Goal: Task Accomplishment & Management: Complete application form

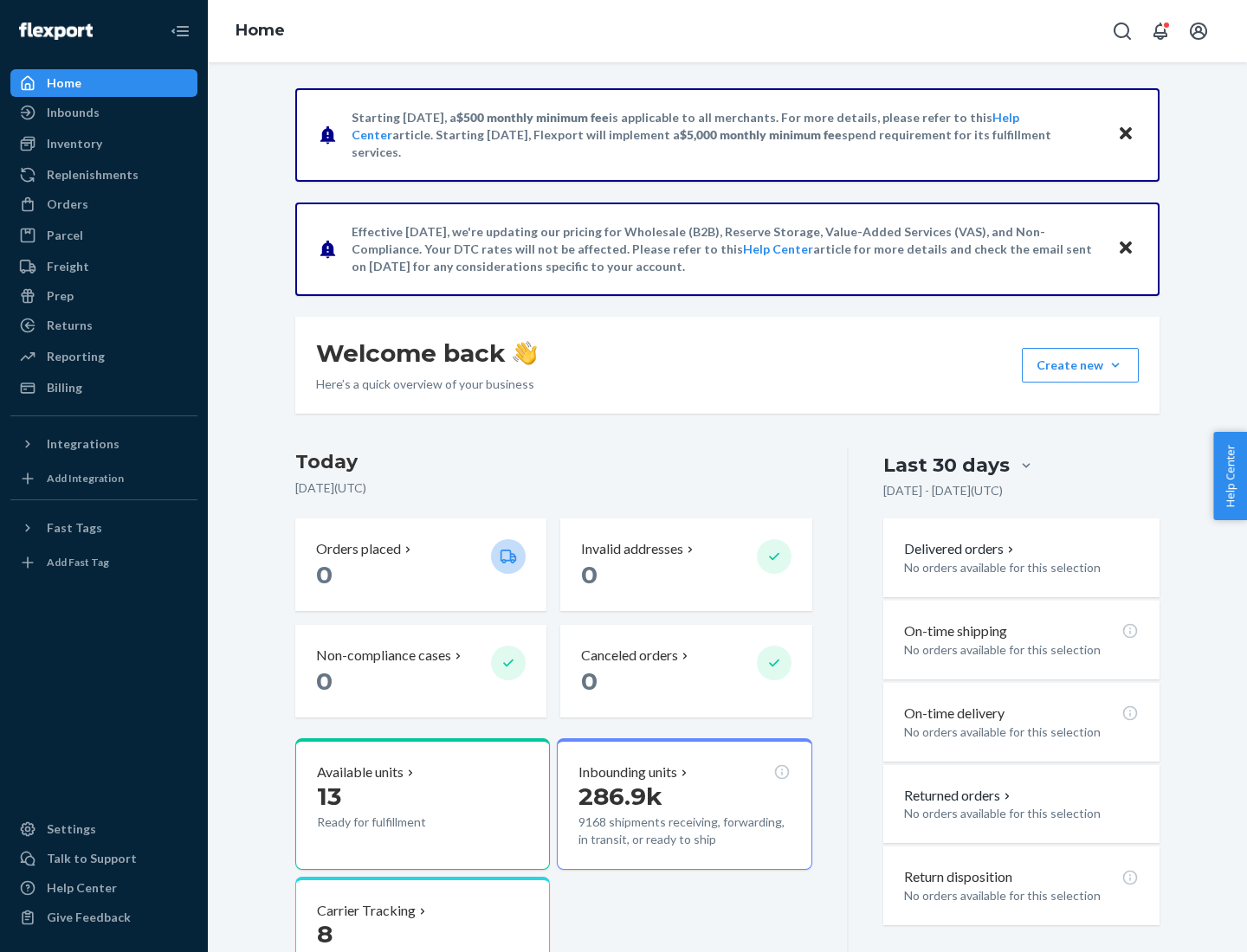
click at [1115, 365] on button "Create new Create new inbound Create new order Create new product" at bounding box center [1080, 365] width 117 height 34
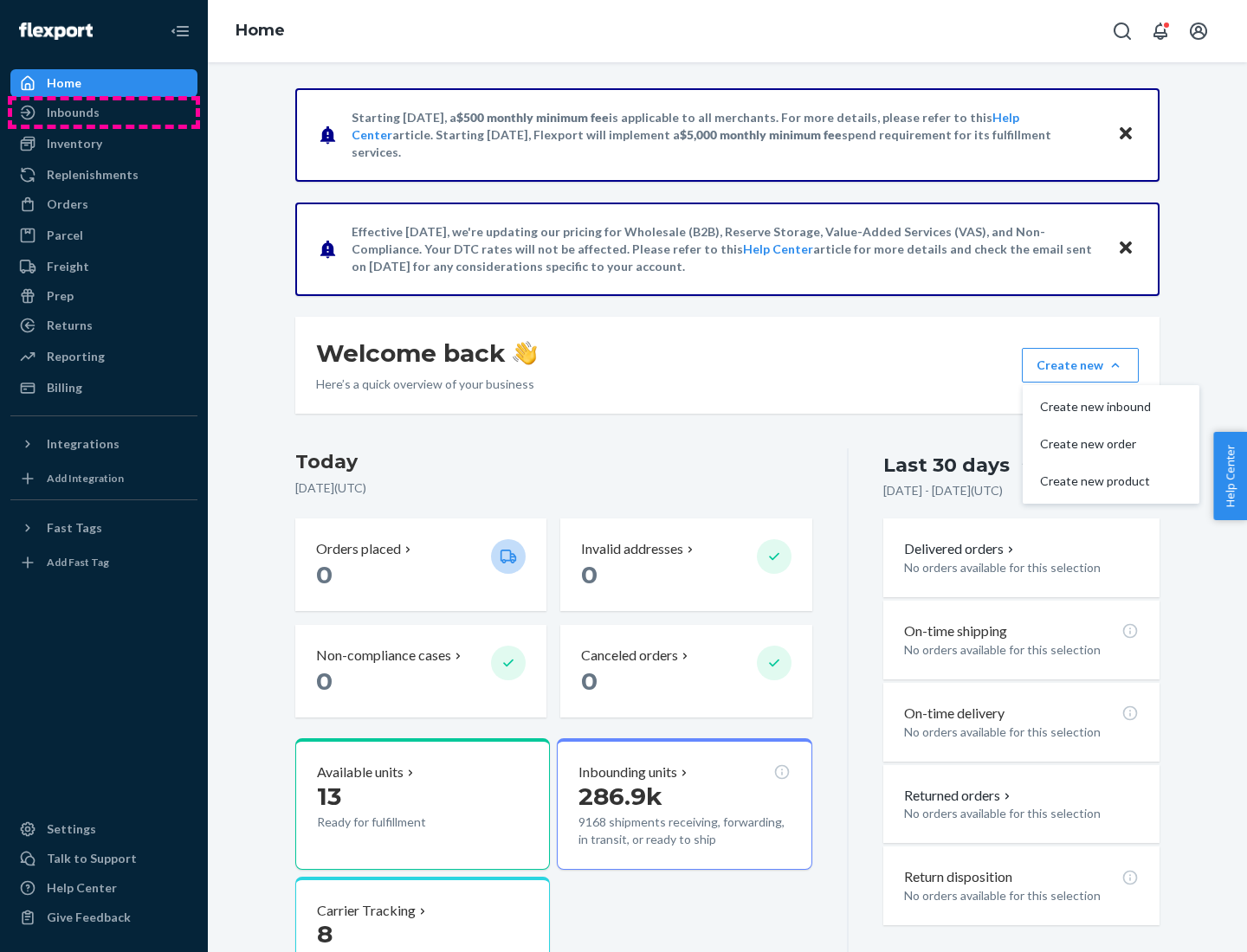
click at [104, 113] on div "Inbounds" at bounding box center [103, 112] width 183 height 24
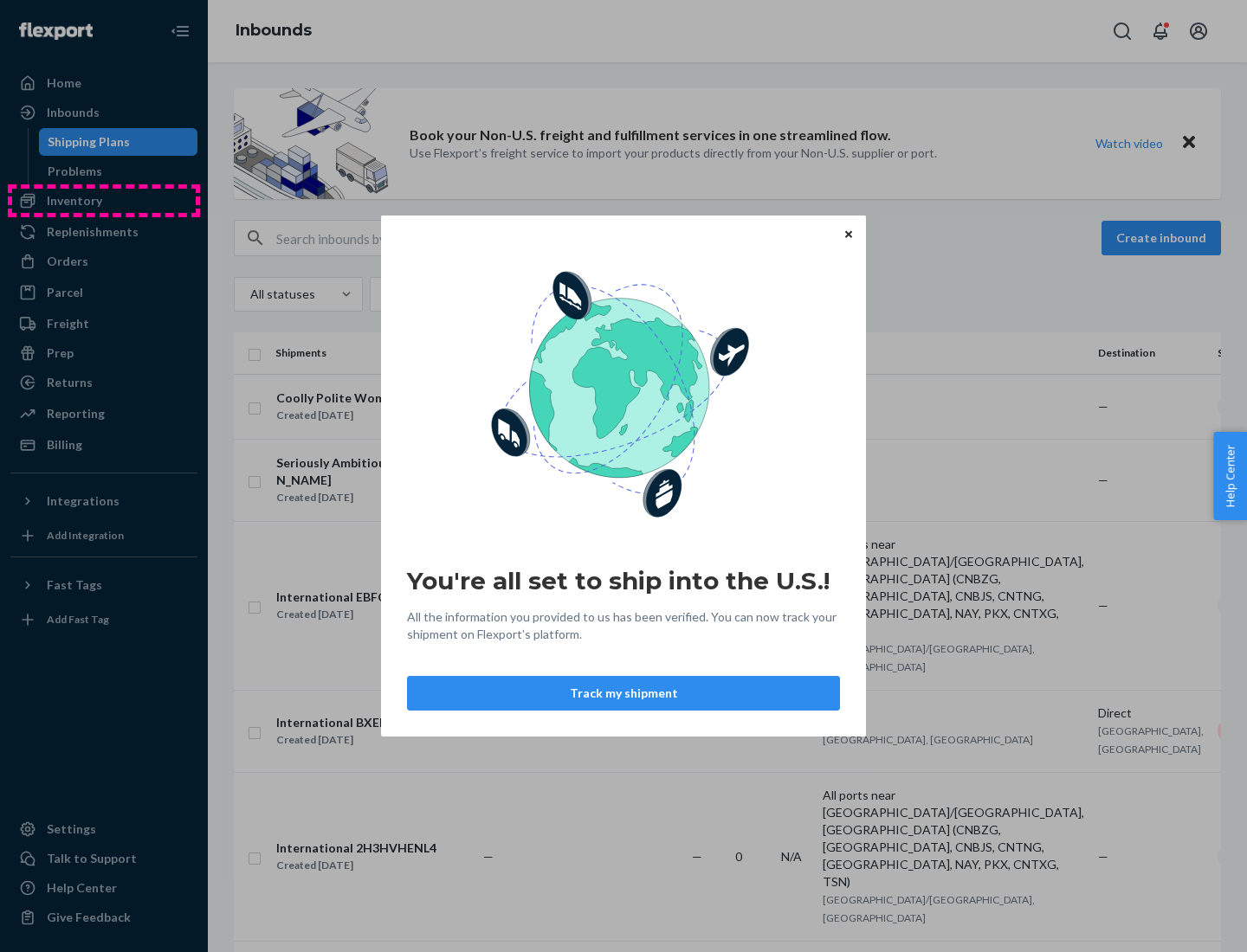
click at [104, 201] on div "You're all set to ship into the U.S.! All the information you provided to us ha…" at bounding box center [624, 476] width 1247 height 952
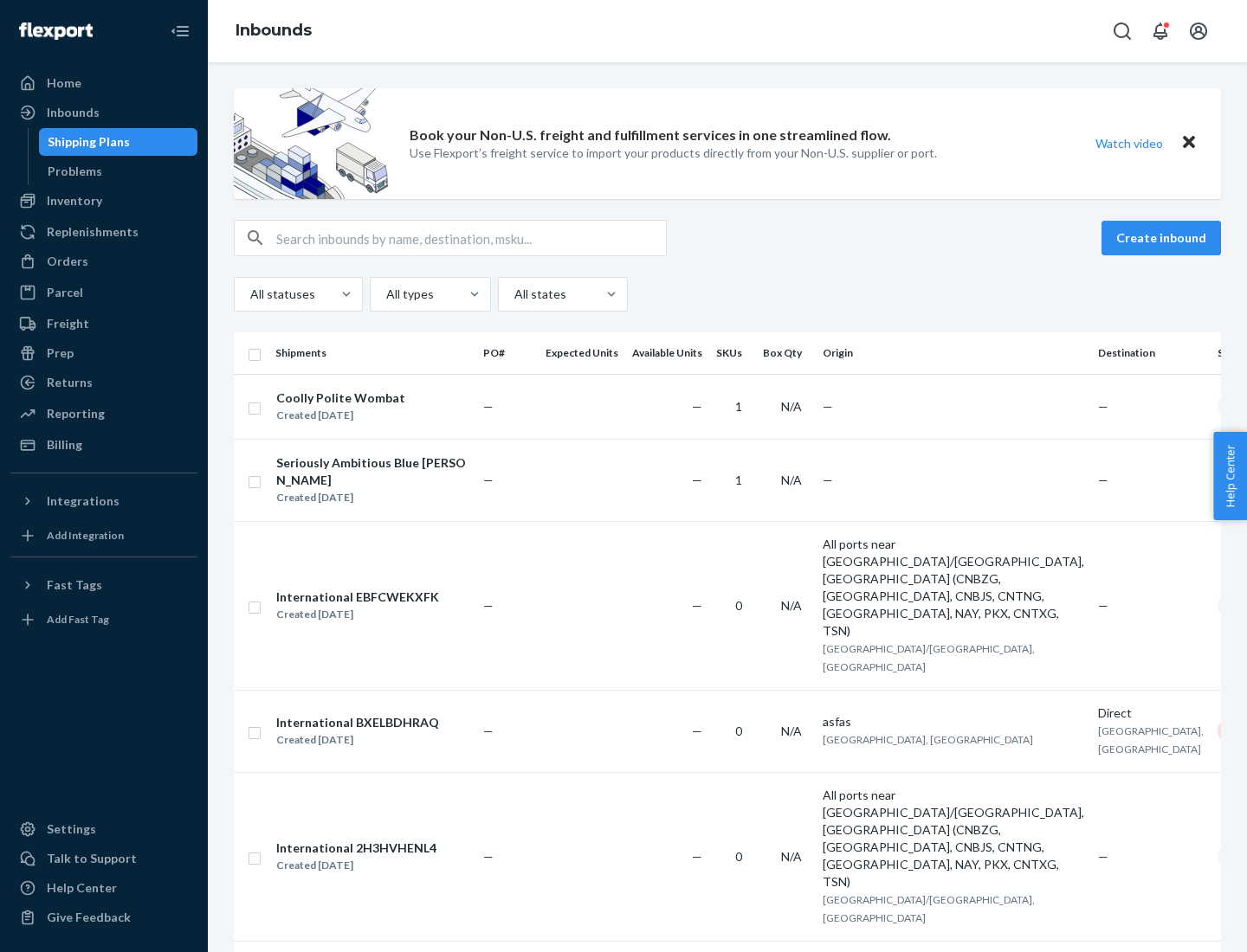
click at [727, 31] on div "Inbounds" at bounding box center [727, 31] width 1039 height 62
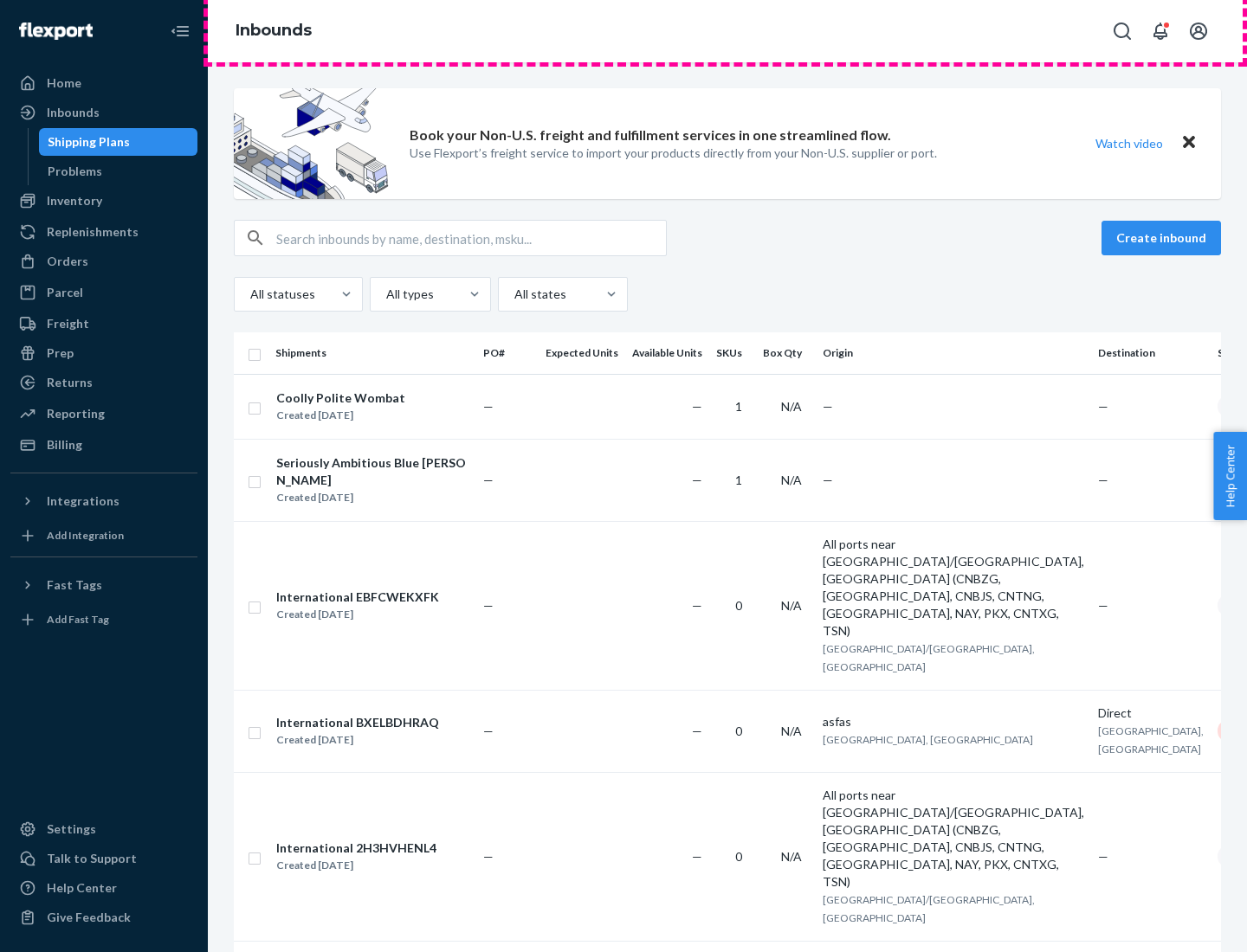
click at [727, 31] on div "Inbounds" at bounding box center [727, 31] width 1039 height 62
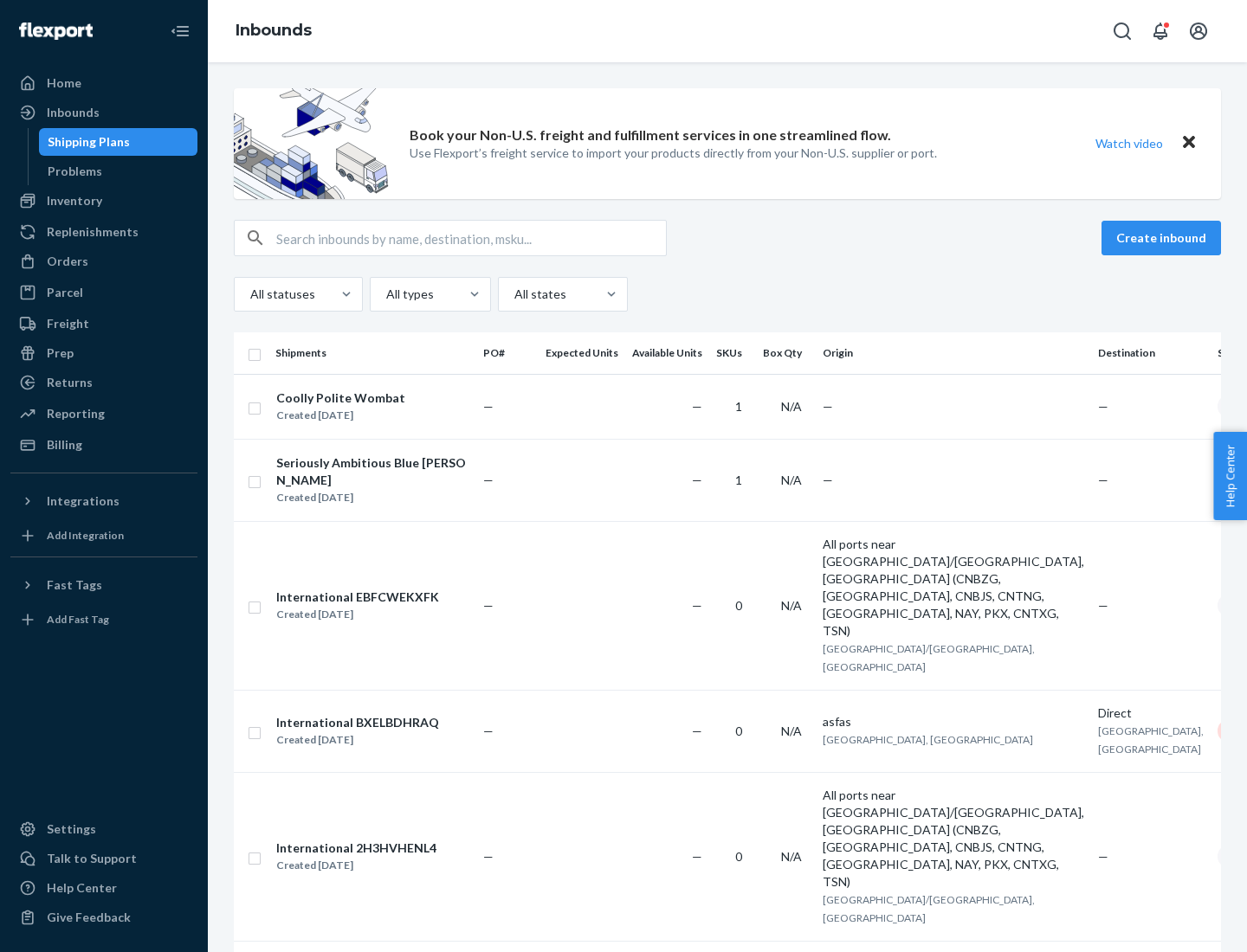
click at [727, 294] on div "All statuses All types All states" at bounding box center [727, 294] width 987 height 34
click at [86, 142] on div "Shipping Plans" at bounding box center [89, 142] width 82 height 17
click at [1164, 238] on button "Create inbound" at bounding box center [1161, 238] width 119 height 34
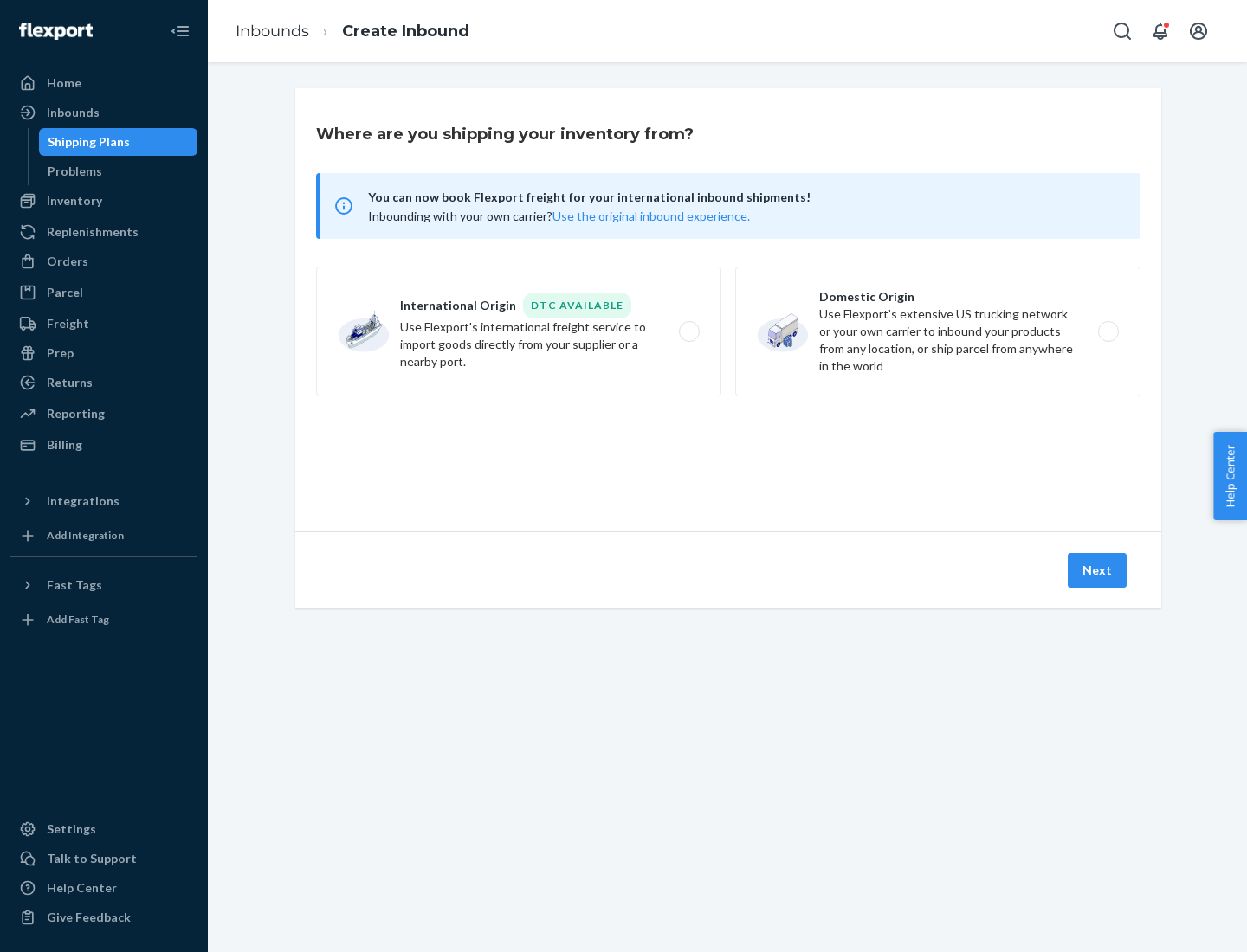
click at [519, 331] on label "International Origin DTC Available Use Flexport's international freight service…" at bounding box center [519, 331] width 405 height 130
click at [689, 331] on input "International Origin DTC Available Use Flexport's international freight service…" at bounding box center [694, 331] width 11 height 11
radio input "true"
click at [728, 453] on icon at bounding box center [727, 453] width 66 height 66
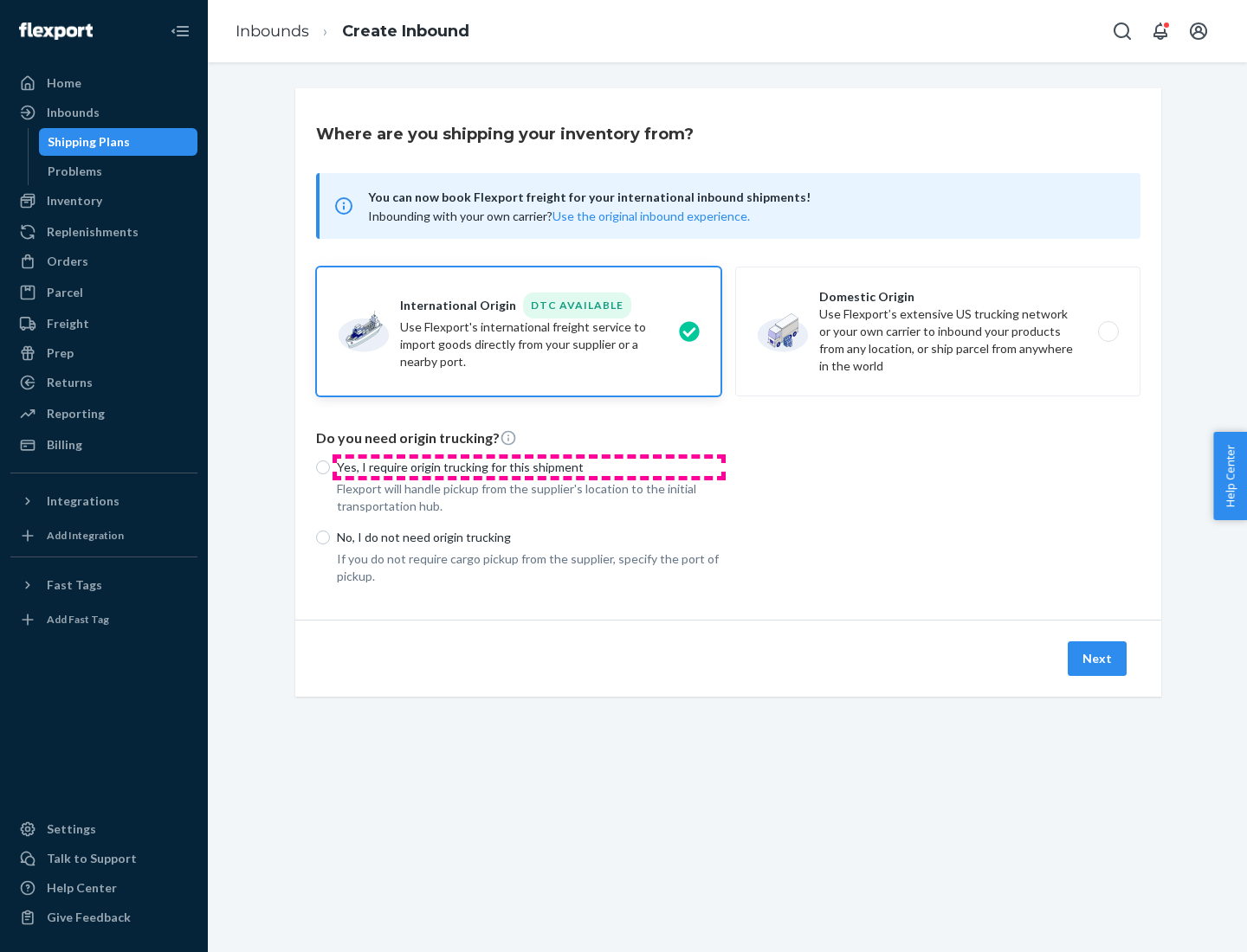
click at [529, 466] on p "Yes, I require origin trucking for this shipment" at bounding box center [529, 467] width 384 height 17
click at [330, 466] on input "Yes, I require origin trucking for this shipment" at bounding box center [323, 467] width 14 height 14
radio input "true"
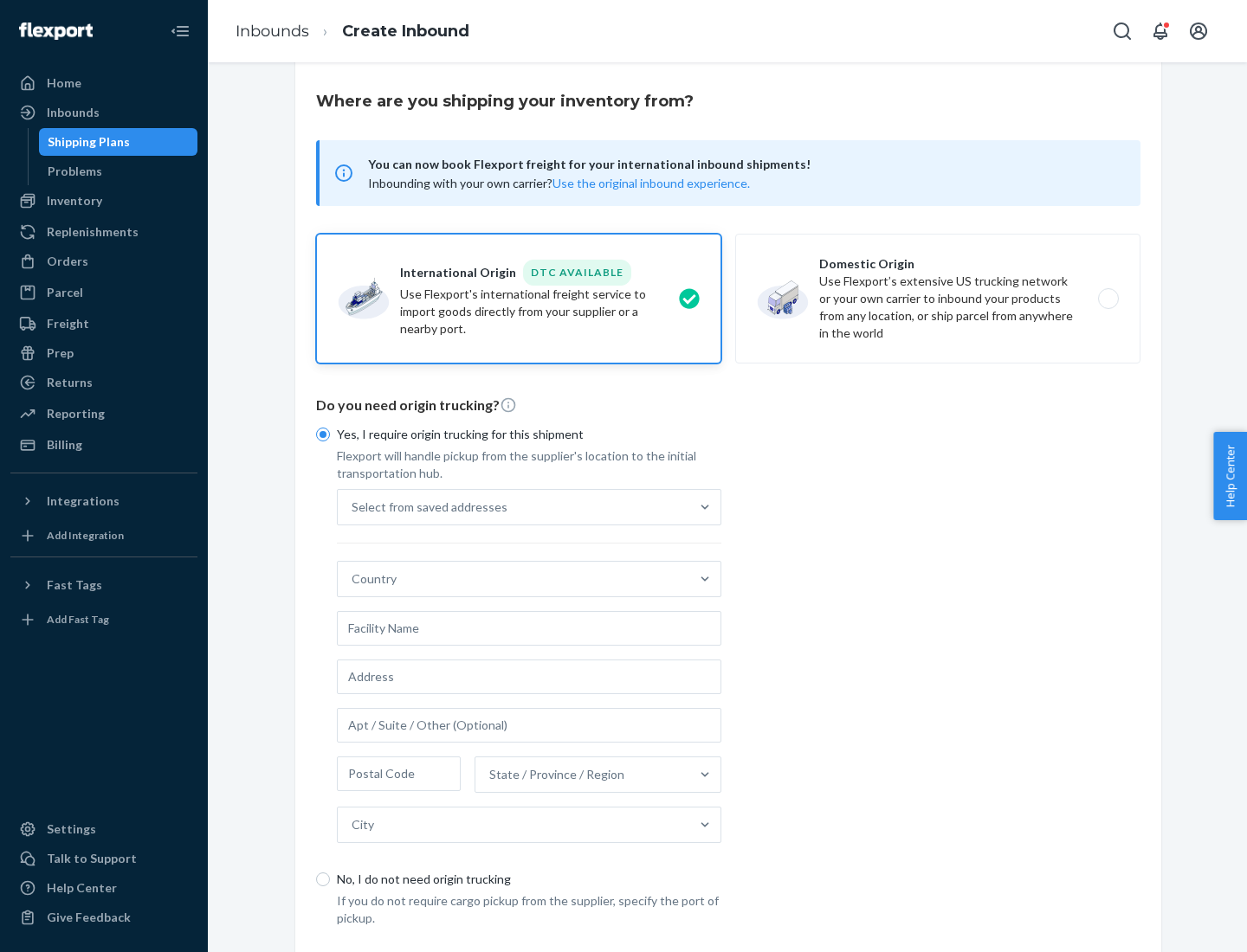
click at [513, 506] on div "Select from saved addresses" at bounding box center [513, 507] width 352 height 34
click at [353, 506] on input "Select from saved addresses" at bounding box center [352, 507] width 2 height 17
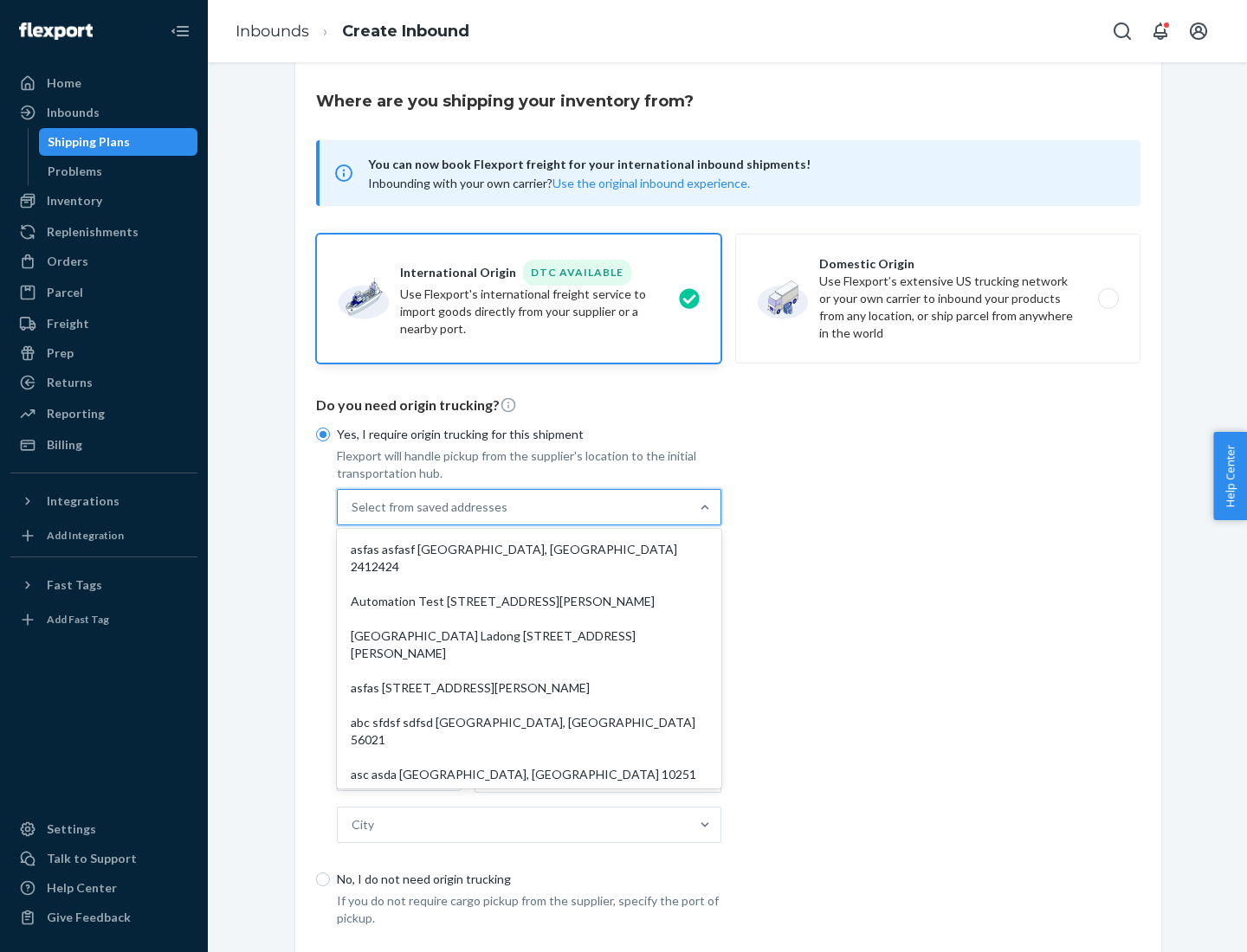
scroll to position [75, 0]
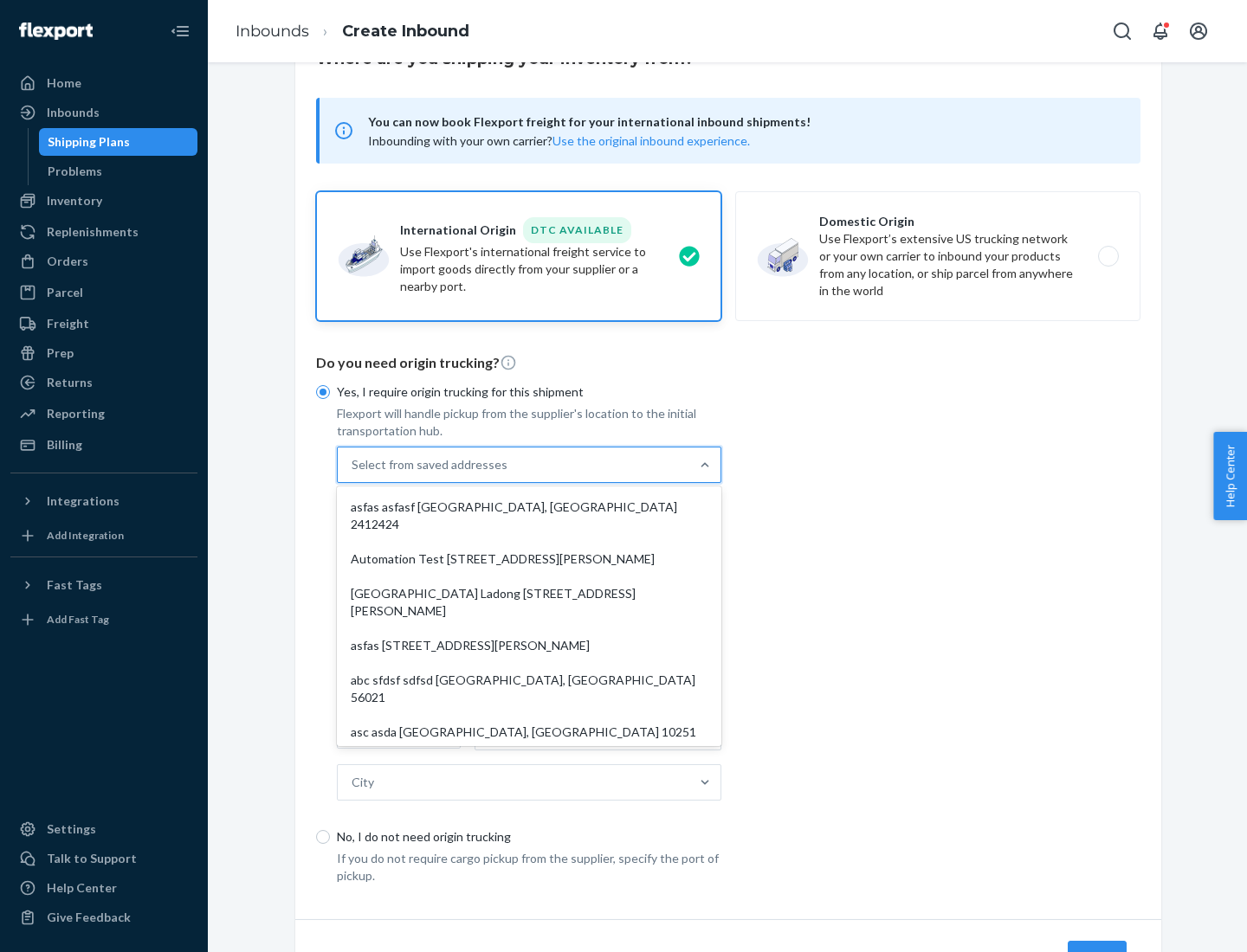
click at [529, 506] on div "asfas asfasf [GEOGRAPHIC_DATA], [GEOGRAPHIC_DATA] 2412424" at bounding box center [530, 515] width 378 height 51
click at [353, 473] on input "option asfas asfasf [GEOGRAPHIC_DATA], [GEOGRAPHIC_DATA] 2412424 focused, 1 of …" at bounding box center [352, 464] width 2 height 17
type input "asfas"
type input "asfasf"
type input "2412424"
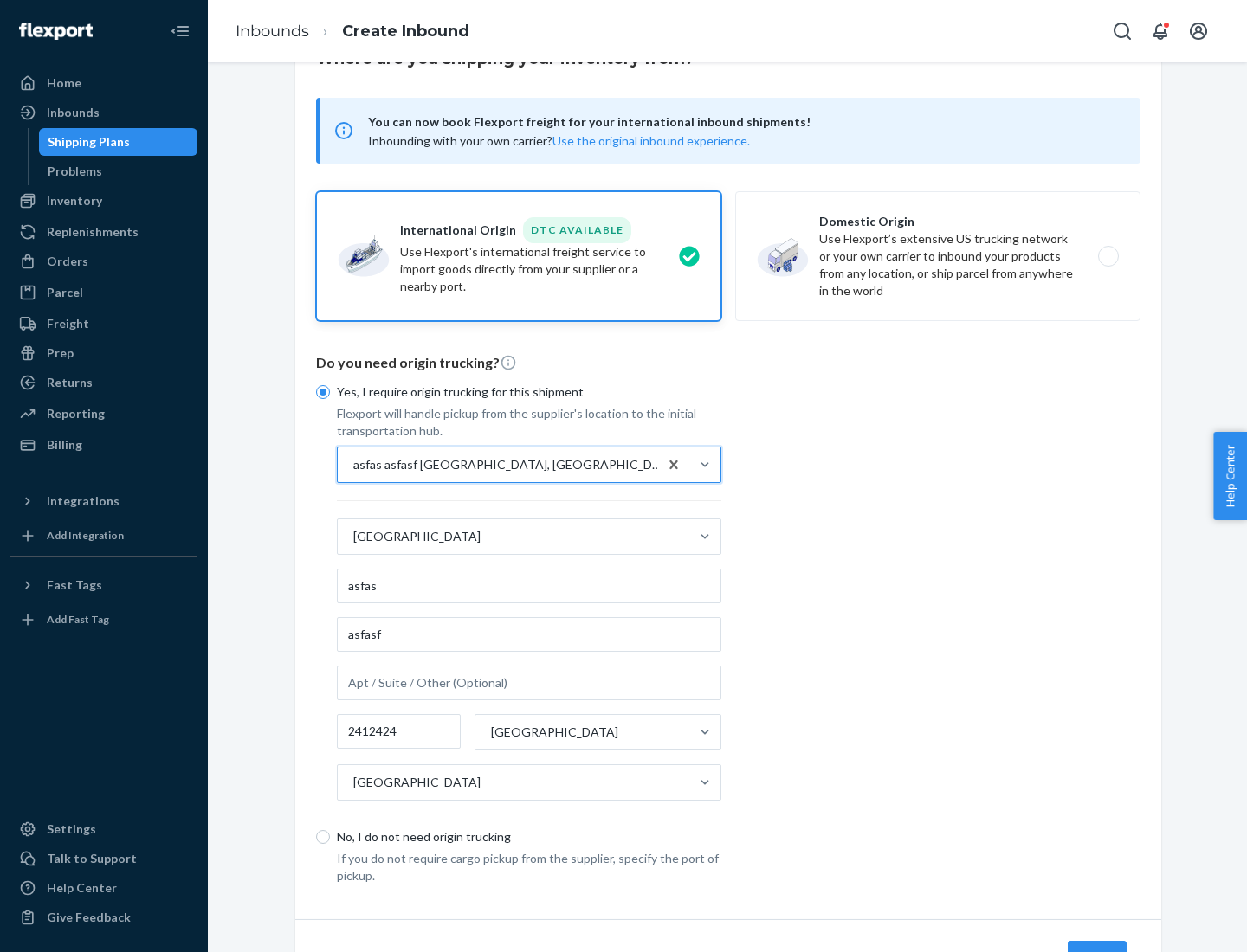
scroll to position [161, 0]
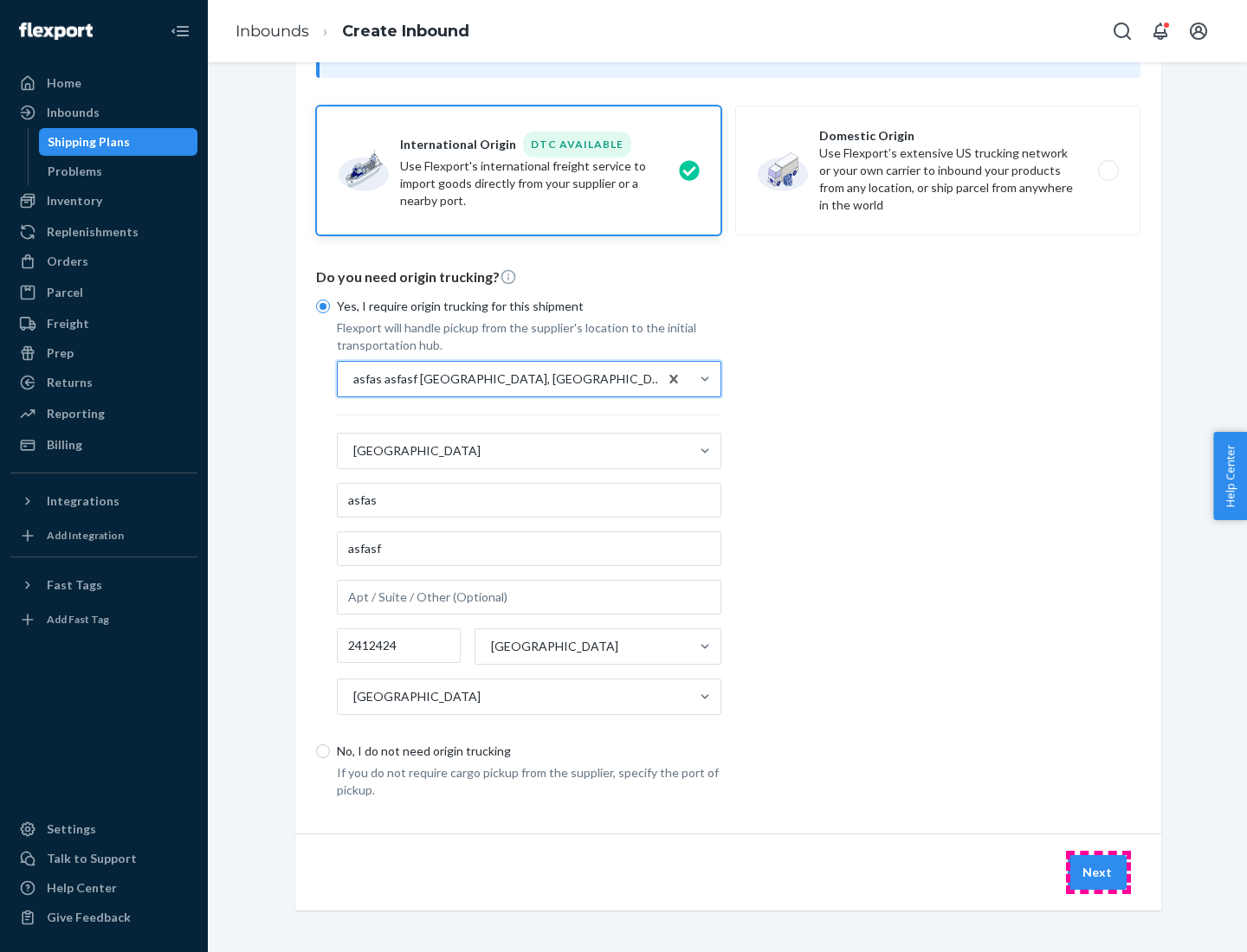
click at [1098, 872] on button "Next" at bounding box center [1096, 873] width 59 height 34
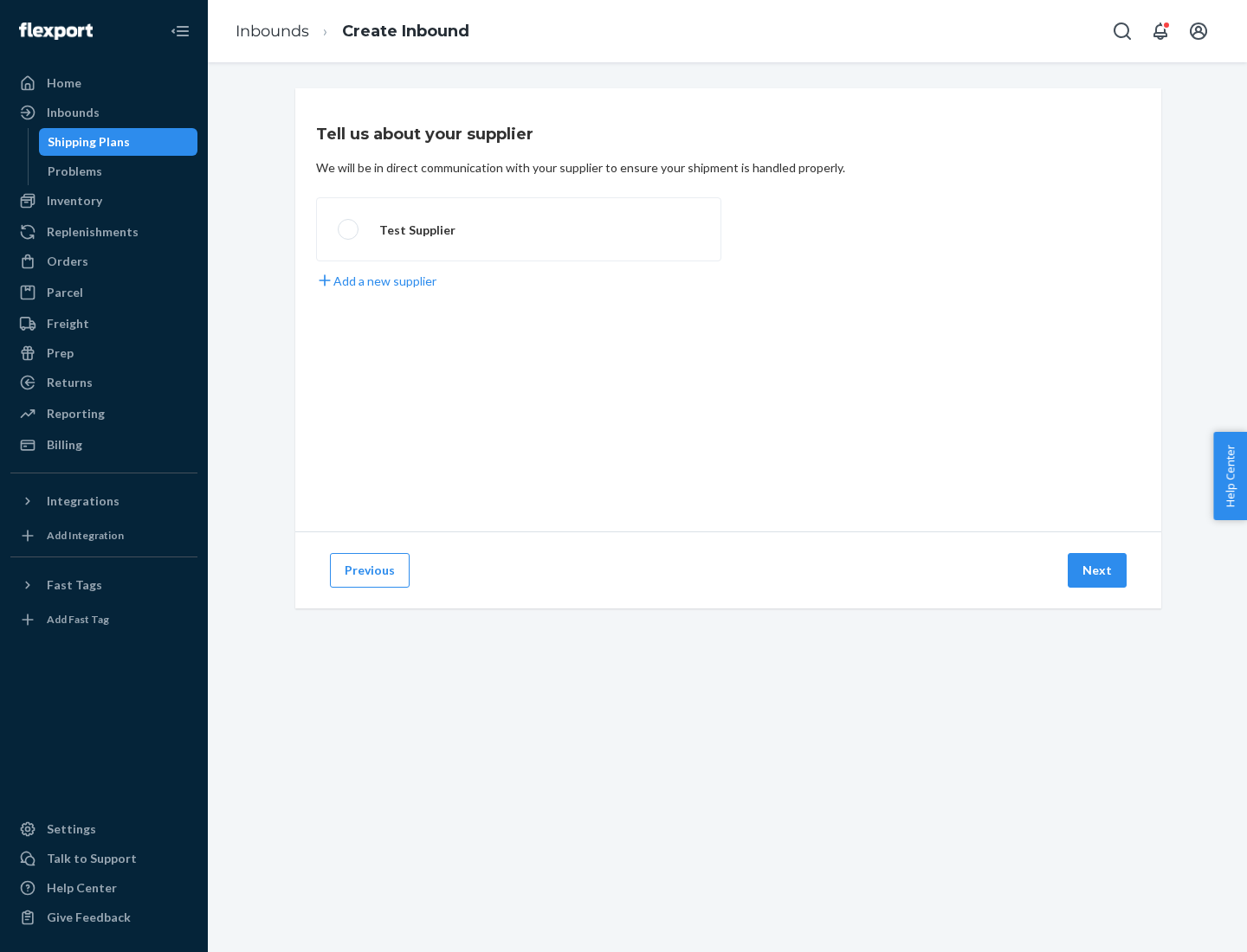
click at [519, 229] on label "Test Supplier" at bounding box center [519, 229] width 405 height 64
click at [349, 229] on input "Test Supplier" at bounding box center [343, 229] width 11 height 11
radio input "true"
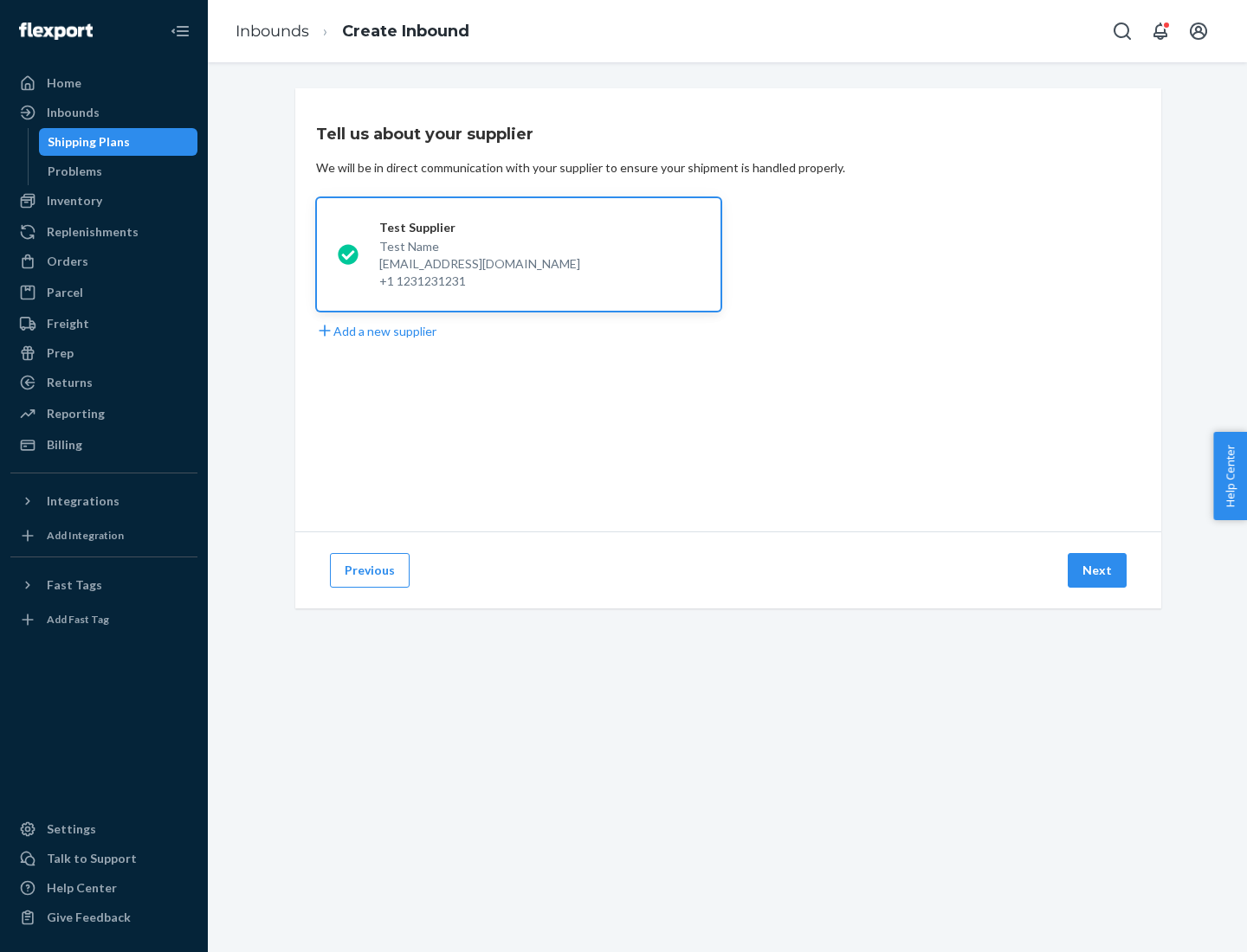
click at [1098, 570] on button "Next" at bounding box center [1096, 570] width 59 height 34
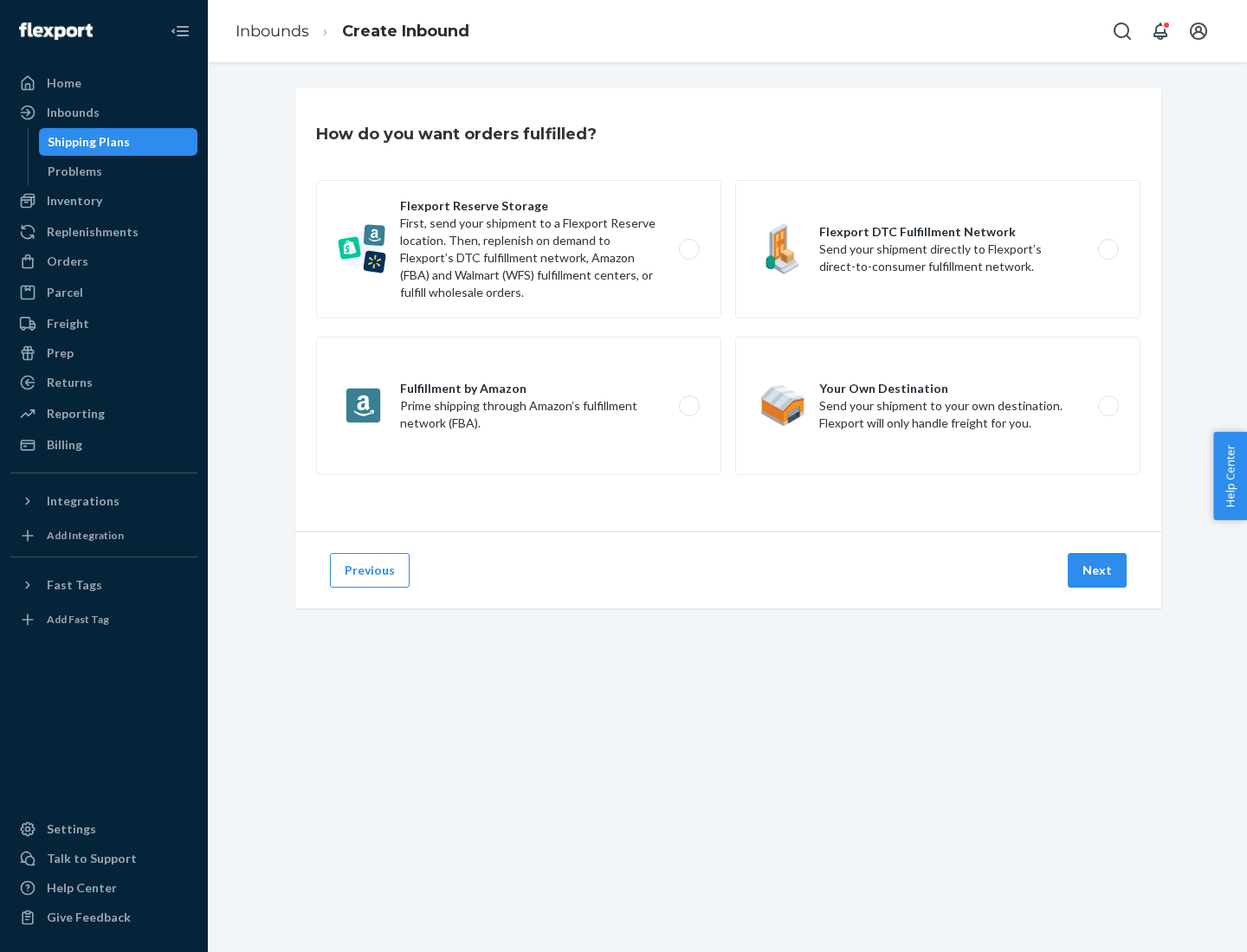
click at [519, 406] on label "Fulfillment by Amazon Prime shipping through Amazon’s fulfillment network (FBA)." at bounding box center [519, 406] width 405 height 138
click at [689, 406] on input "Fulfillment by Amazon Prime shipping through Amazon’s fulfillment network (FBA)." at bounding box center [694, 406] width 11 height 11
radio input "true"
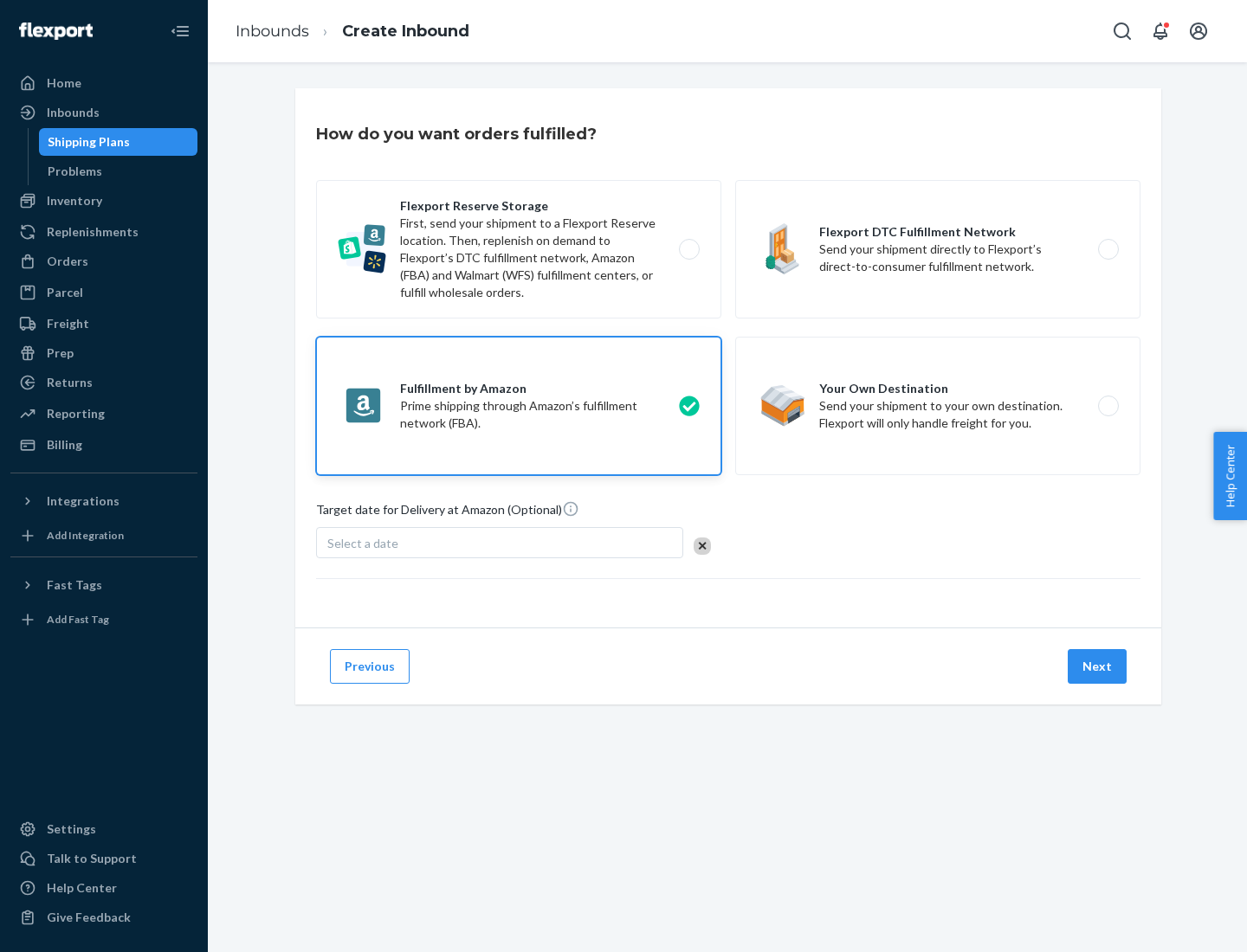
click at [1098, 667] on button "Next" at bounding box center [1096, 667] width 59 height 34
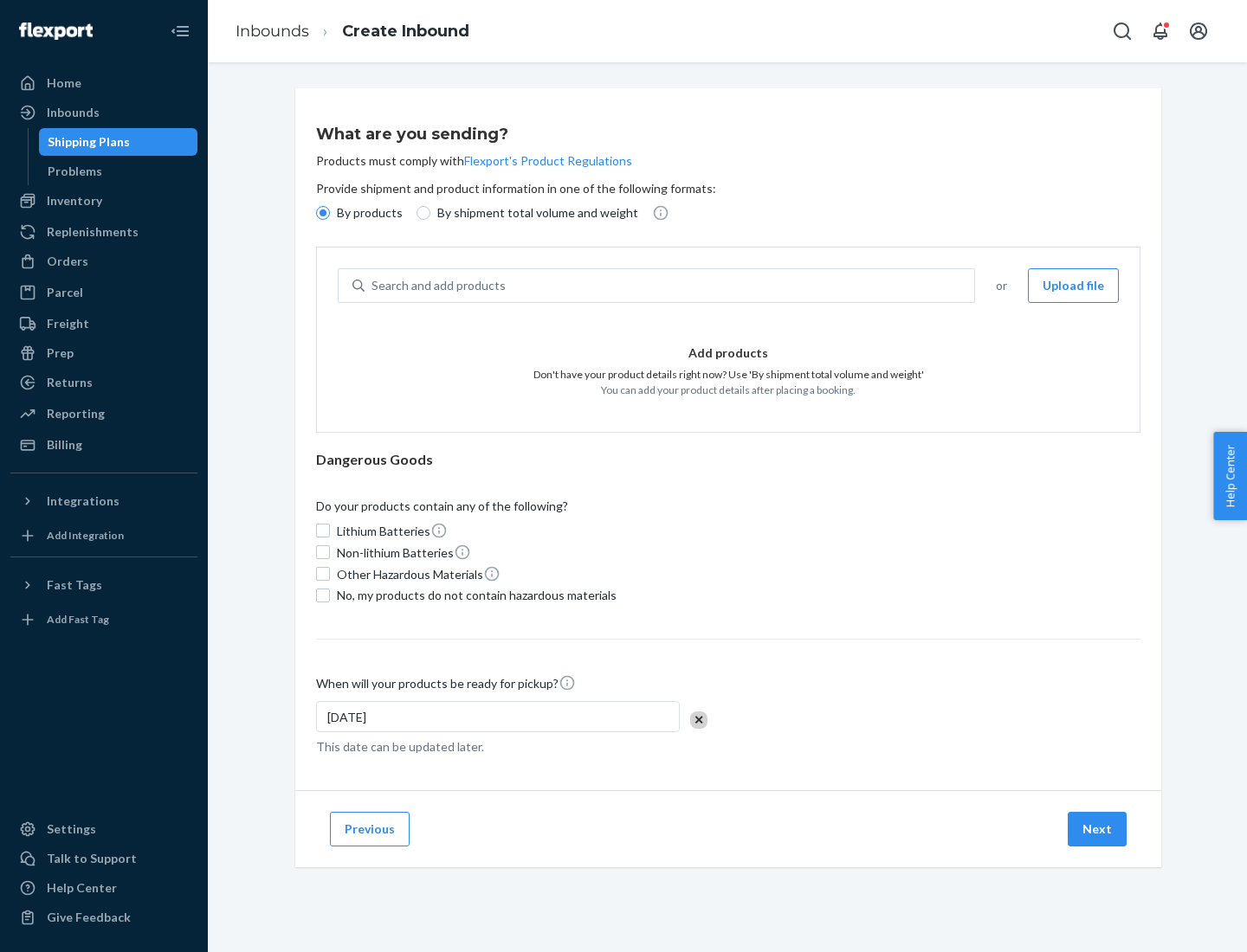
click at [532, 213] on p "By shipment total volume and weight" at bounding box center [538, 212] width 201 height 17
click at [430, 213] on input "By shipment total volume and weight" at bounding box center [423, 212] width 14 height 14
radio input "true"
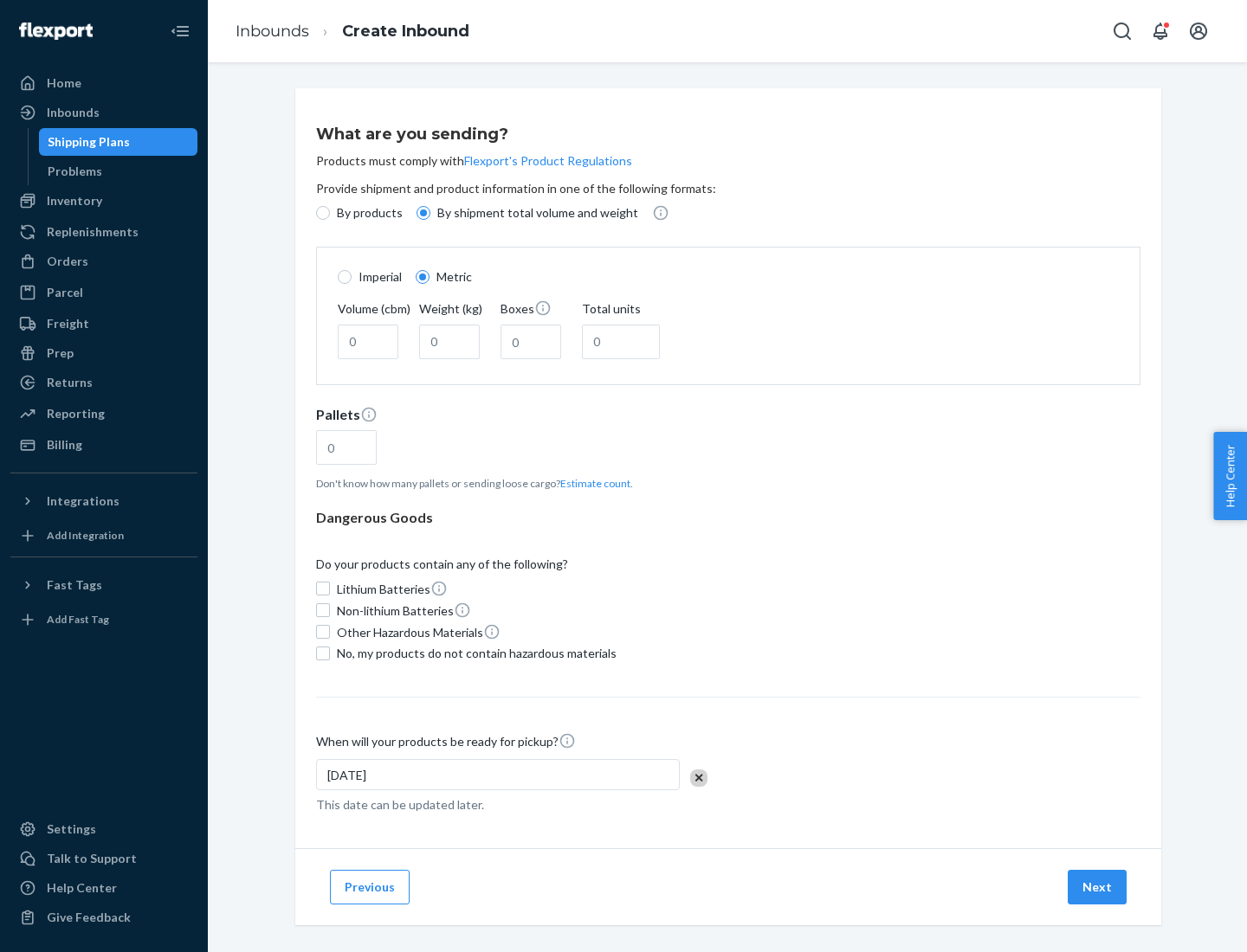
click at [368, 213] on p "By products" at bounding box center [370, 212] width 66 height 17
click at [330, 213] on input "By products" at bounding box center [323, 212] width 14 height 14
radio input "true"
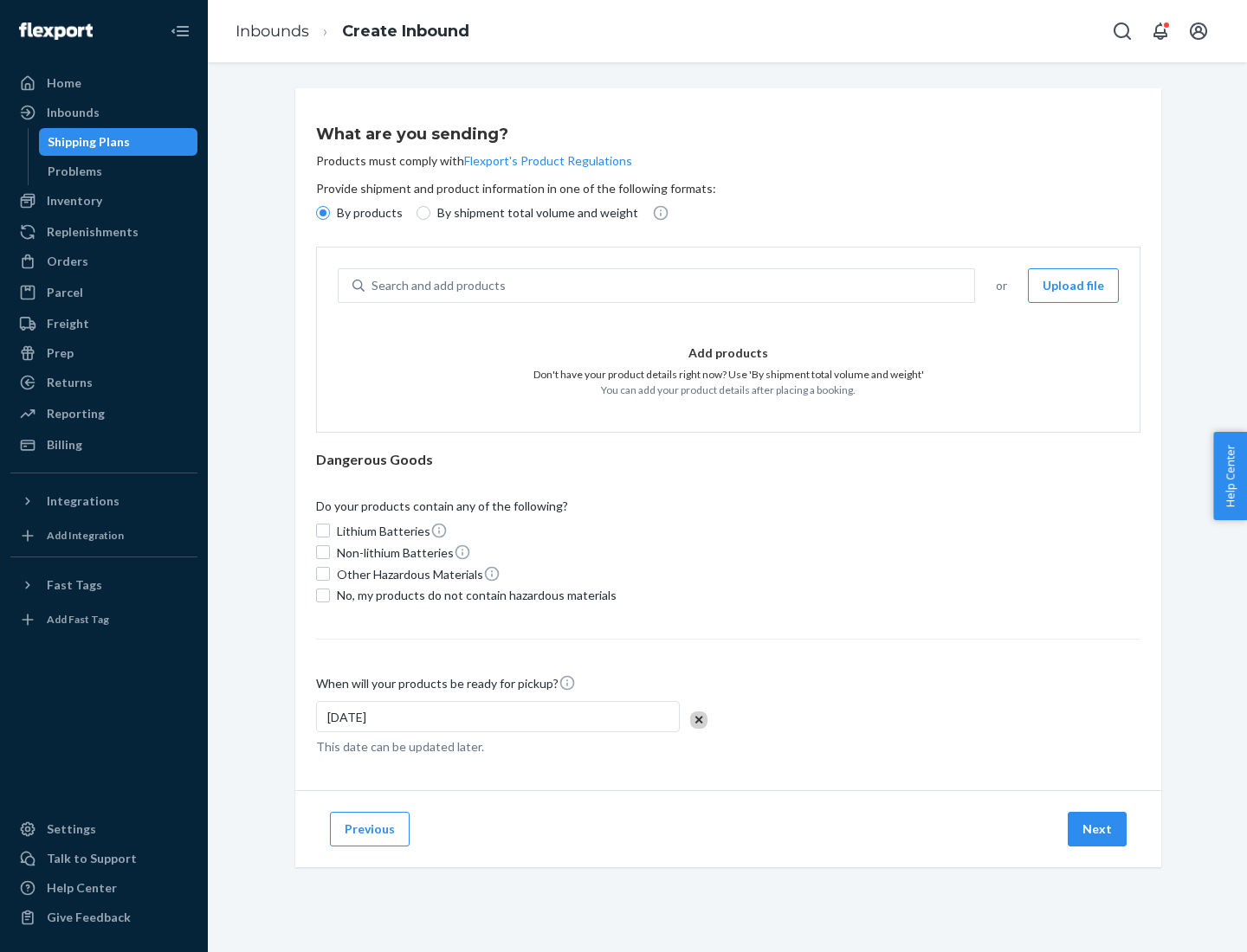
click at [670, 285] on div "Search and add products" at bounding box center [669, 285] width 609 height 31
click at [373, 285] on input "Search and add products" at bounding box center [372, 285] width 2 height 17
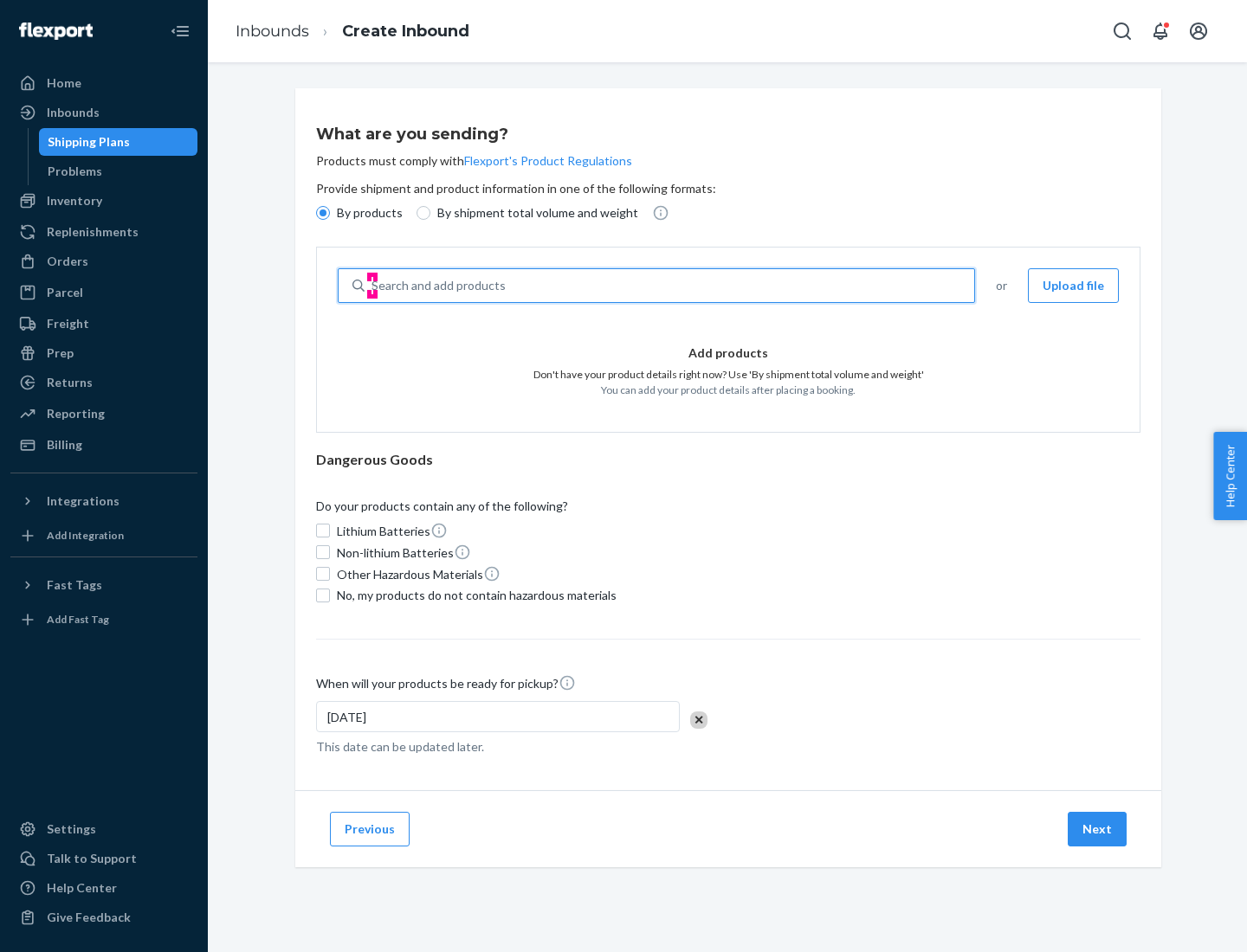
type input "test"
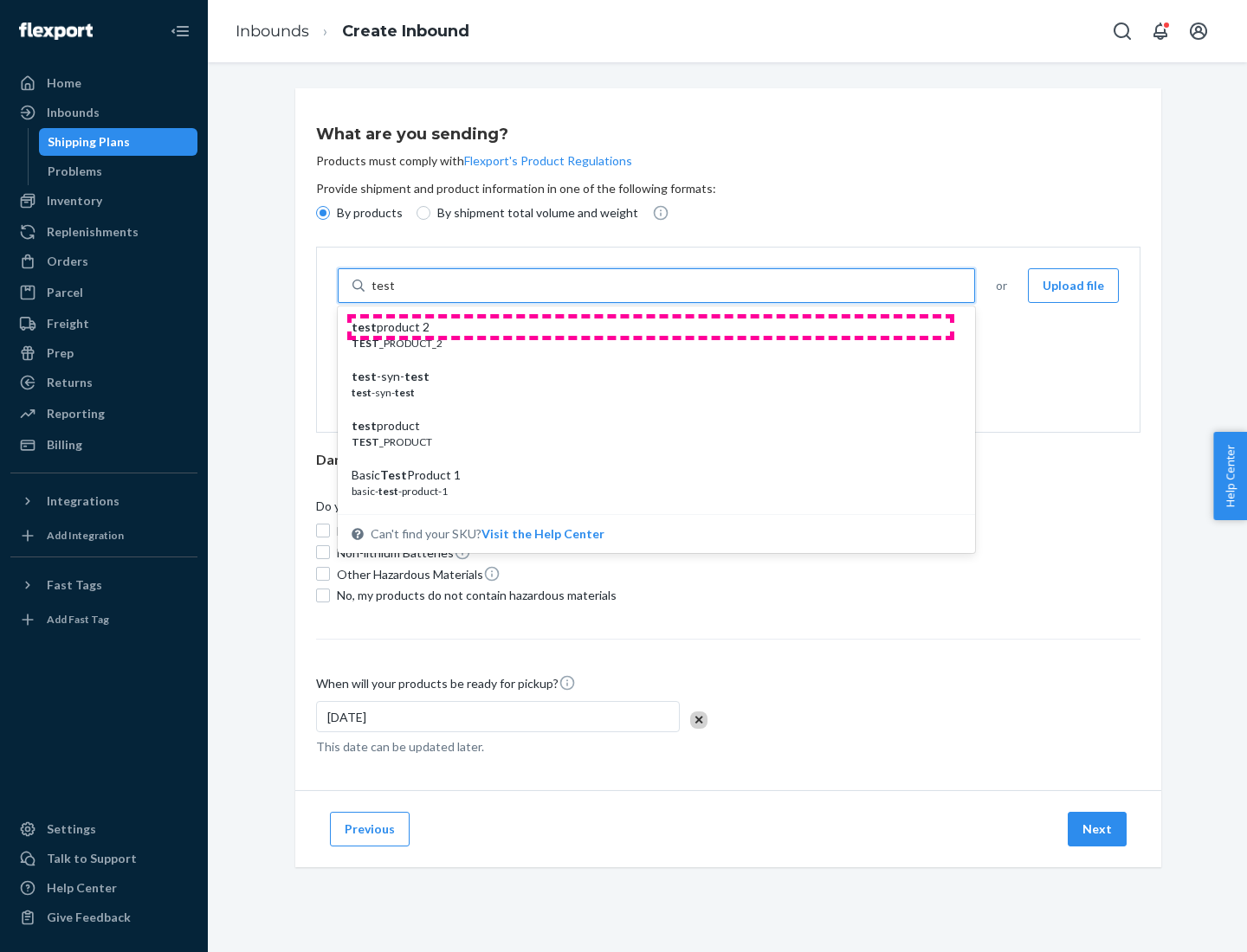
click at [651, 327] on div "test product 2" at bounding box center [649, 327] width 595 height 17
click at [394, 294] on input "test" at bounding box center [382, 285] width 23 height 17
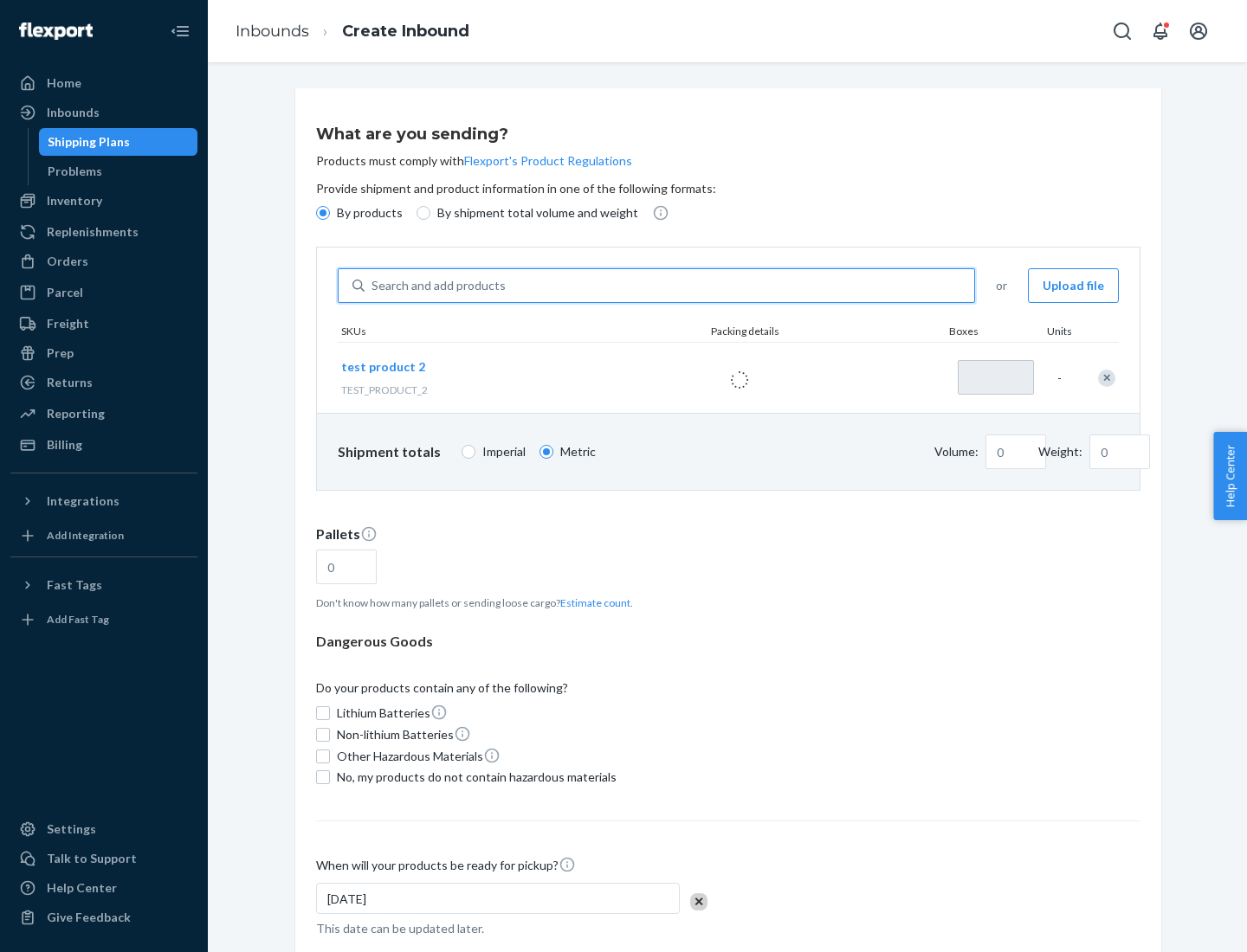
type input "1"
type input "0.02"
type input "22.23"
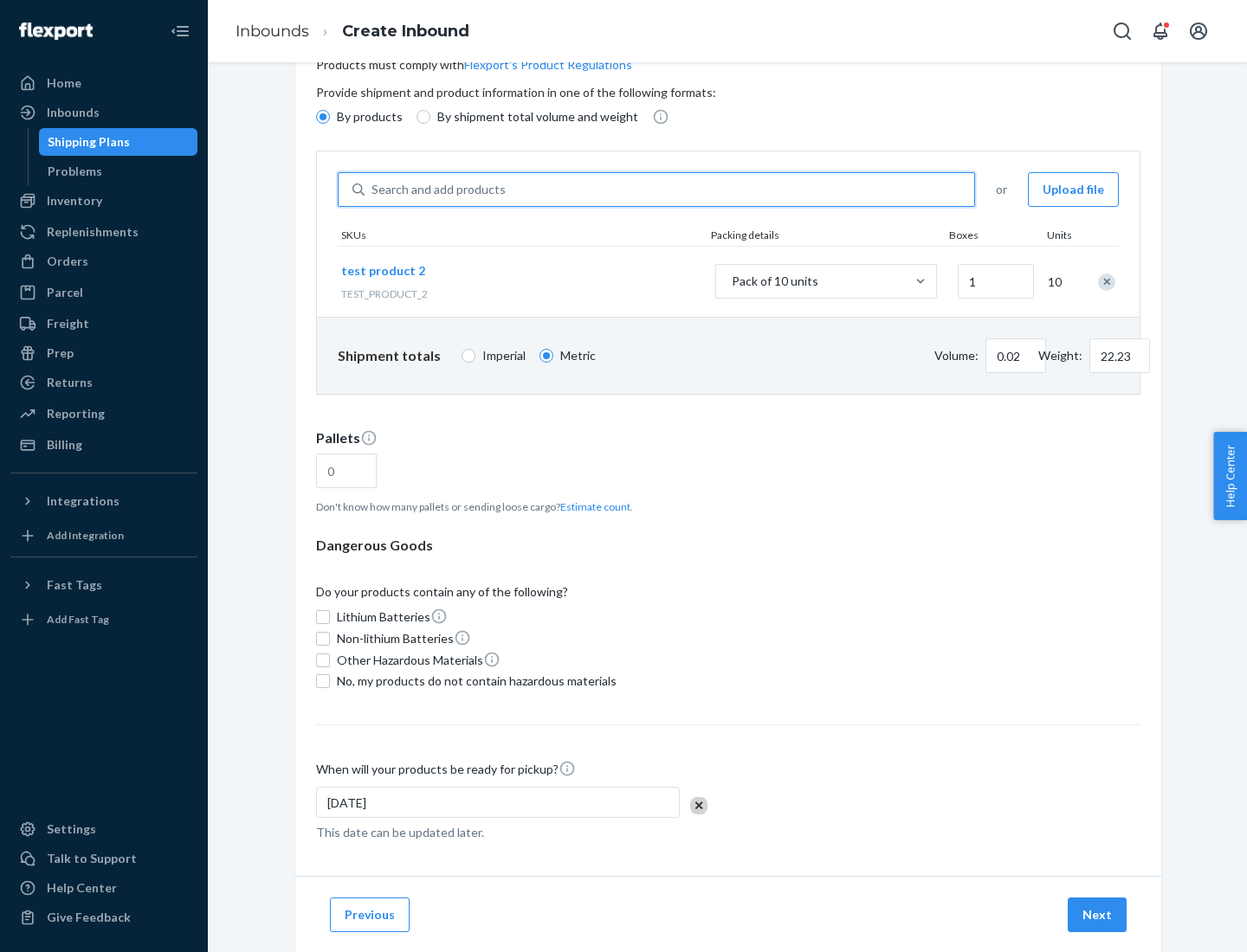
click at [591, 506] on button "Estimate count" at bounding box center [595, 507] width 70 height 14
type input "1"
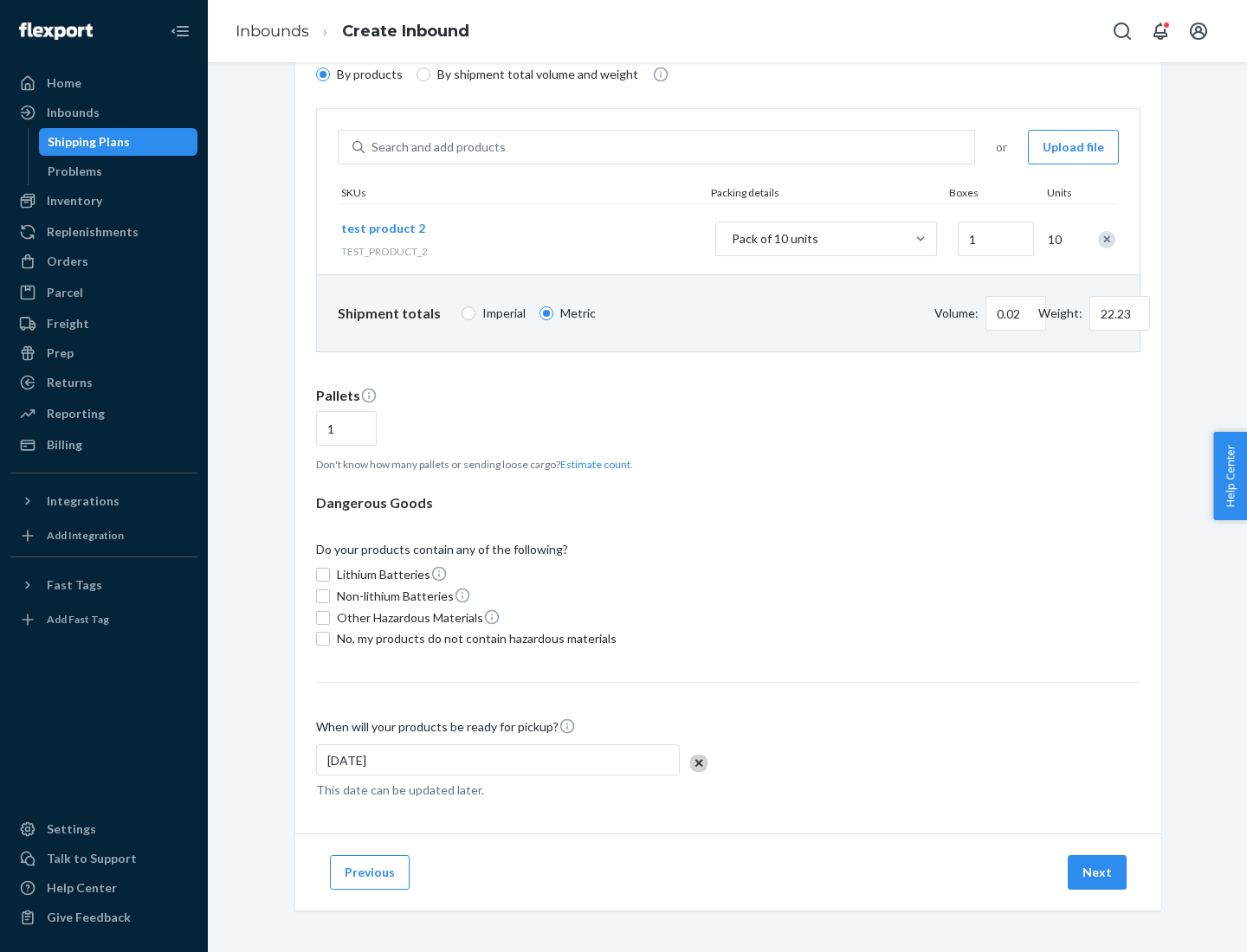
click at [473, 639] on span "No, my products do not contain hazardous materials" at bounding box center [476, 638] width 279 height 17
click at [330, 639] on input "No, my products do not contain hazardous materials" at bounding box center [323, 638] width 14 height 14
checkbox input "true"
click at [1098, 873] on button "Next" at bounding box center [1096, 873] width 59 height 34
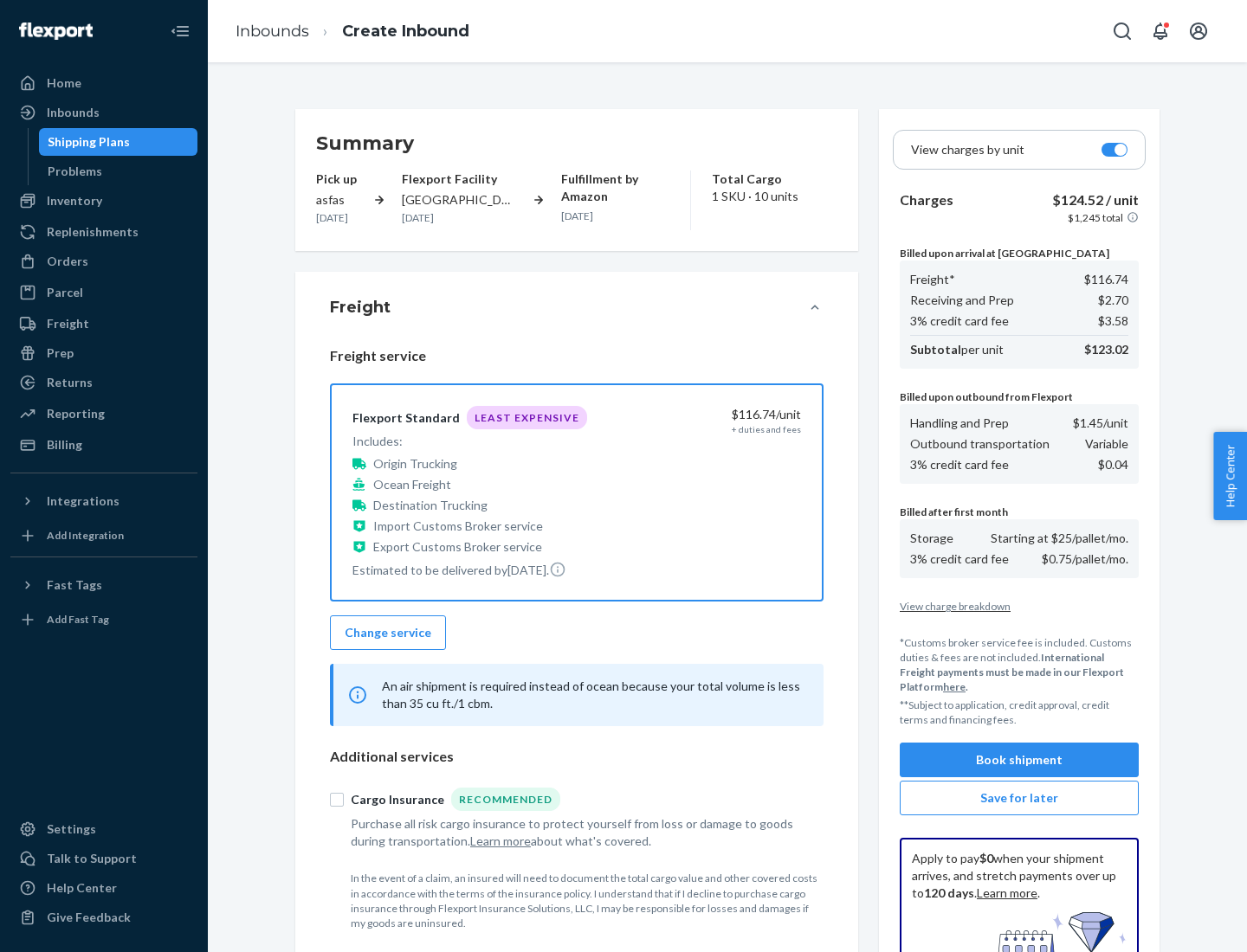
scroll to position [253, 0]
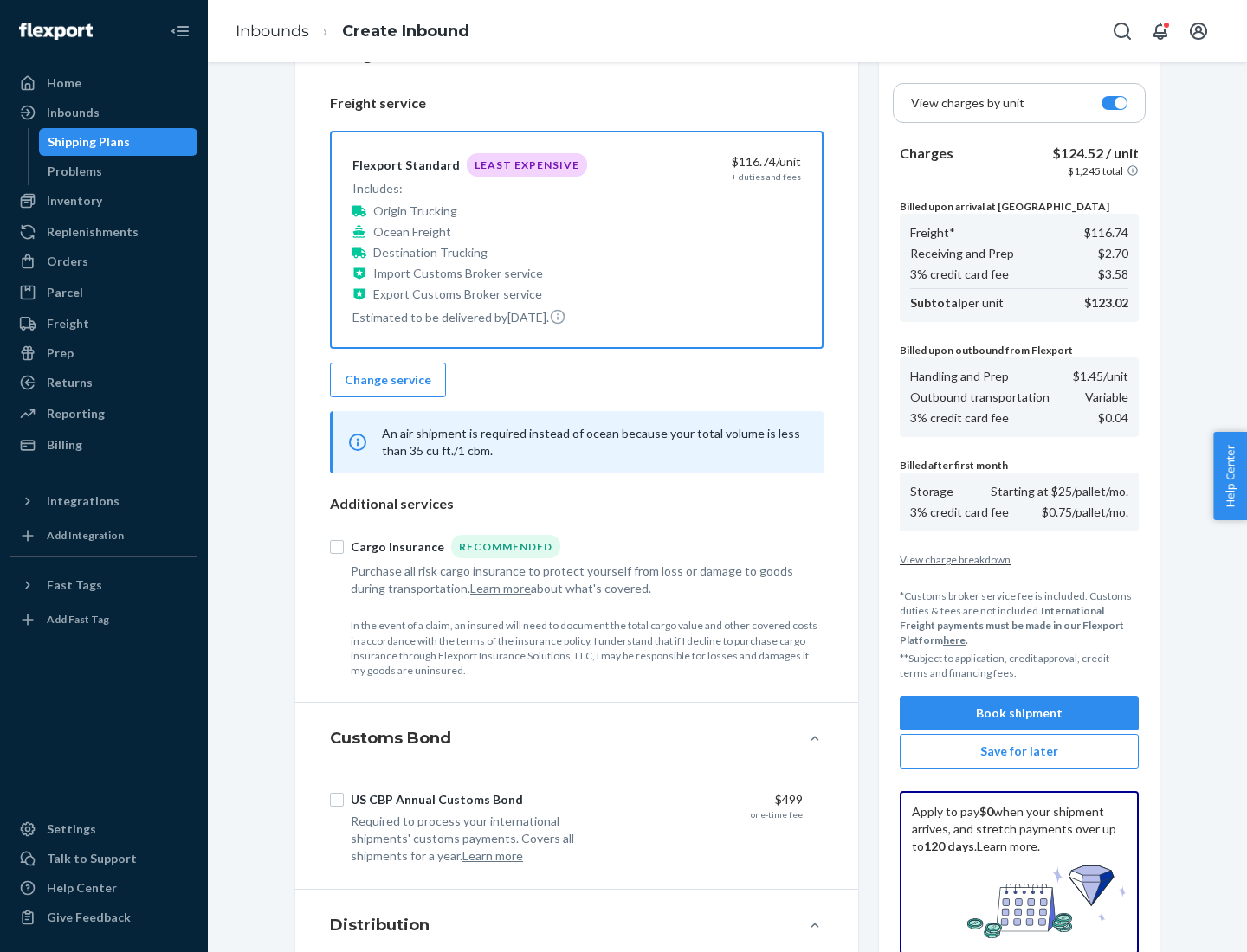
click at [1019, 713] on button "Book shipment" at bounding box center [1018, 713] width 239 height 34
